Goal: Transaction & Acquisition: Purchase product/service

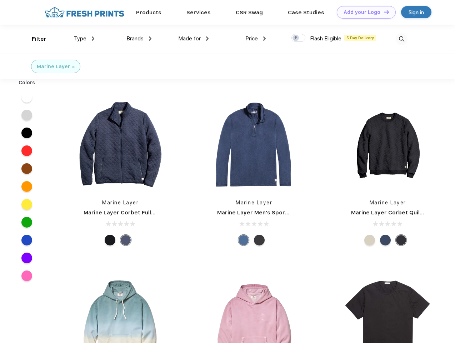
click at [364, 12] on link "Add your Logo Design Tool" at bounding box center [366, 12] width 59 height 13
click at [0, 0] on div "Design Tool" at bounding box center [0, 0] width 0 height 0
click at [383, 12] on link "Add your Logo Design Tool" at bounding box center [366, 12] width 59 height 13
click at [34, 39] on div "Filter" at bounding box center [39, 39] width 15 height 8
click at [84, 39] on span "Type" at bounding box center [80, 38] width 13 height 6
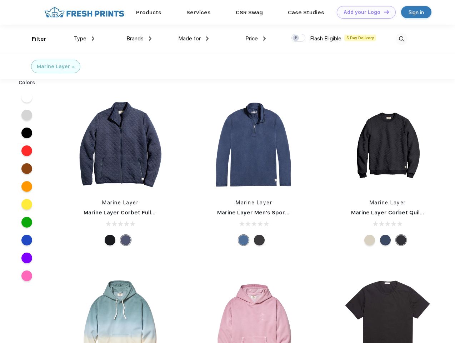
click at [139, 39] on span "Brands" at bounding box center [134, 38] width 17 height 6
click at [194, 39] on span "Made for" at bounding box center [189, 38] width 23 height 6
click at [256, 39] on span "Price" at bounding box center [251, 38] width 13 height 6
click at [299, 38] on div at bounding box center [299, 38] width 14 height 8
click at [296, 38] on input "checkbox" at bounding box center [294, 36] width 5 height 5
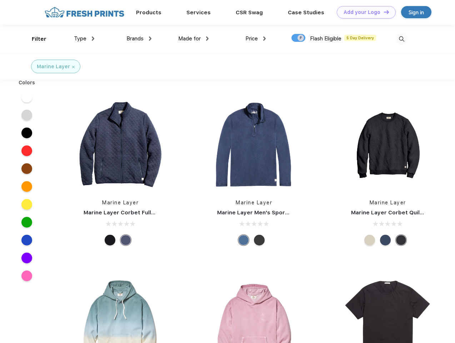
click at [402, 39] on img at bounding box center [402, 39] width 12 height 12
